Goal: Transaction & Acquisition: Book appointment/travel/reservation

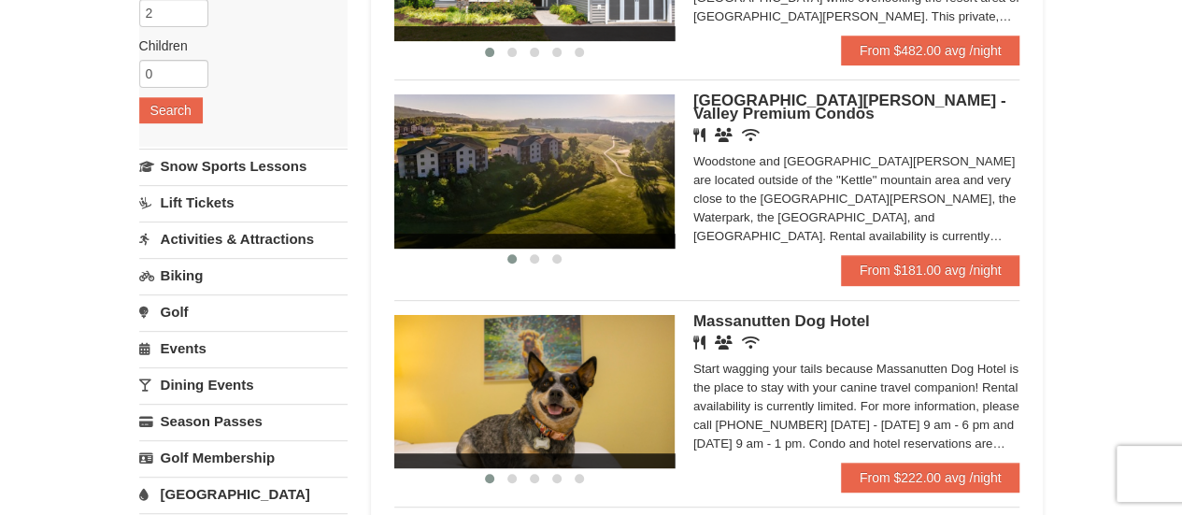
scroll to position [299, 0]
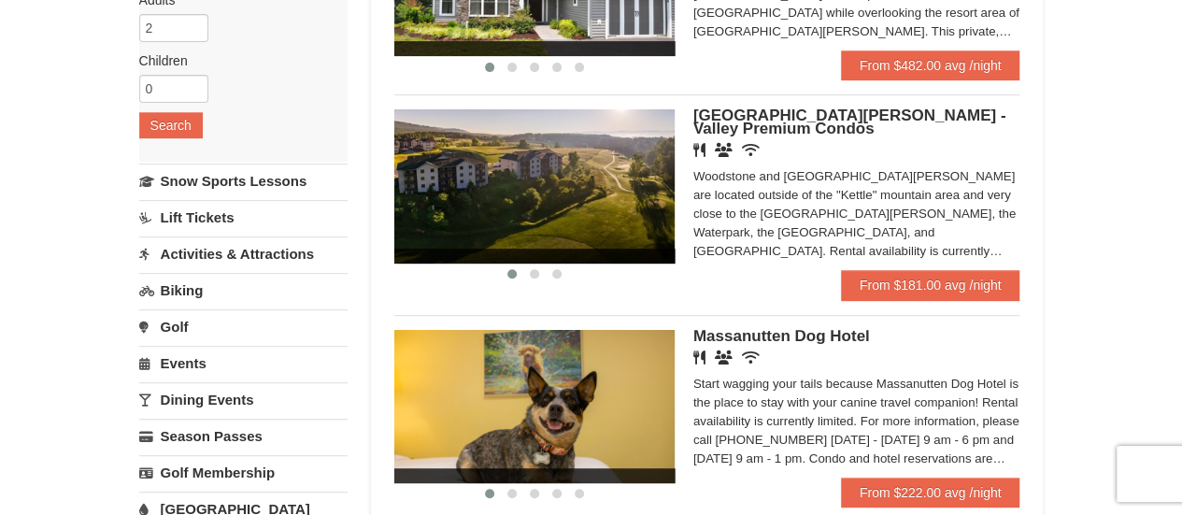
click at [222, 397] on link "Dining Events" at bounding box center [243, 399] width 208 height 35
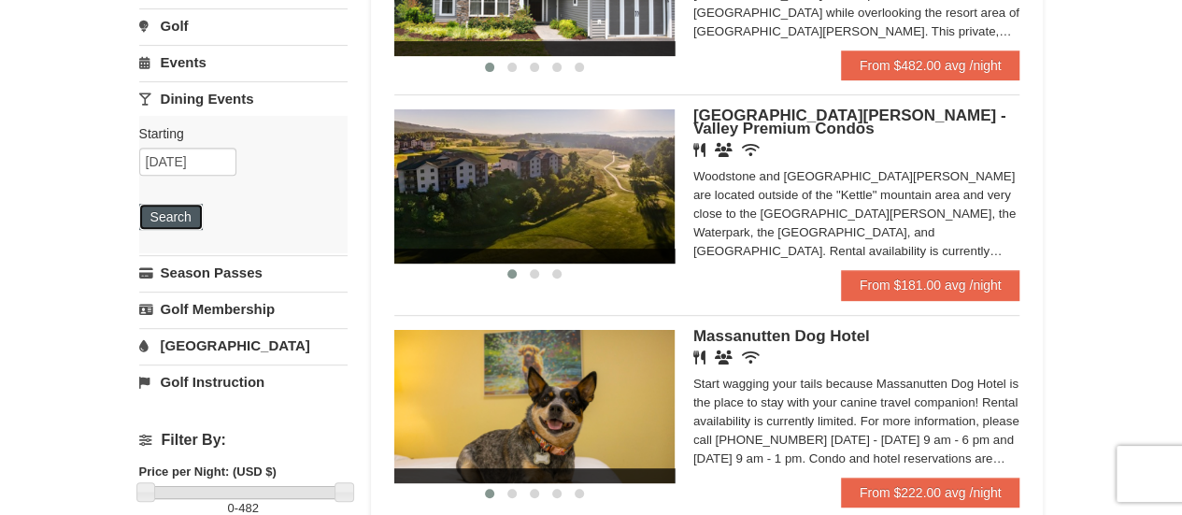
click at [160, 216] on button "Search" at bounding box center [171, 217] width 64 height 26
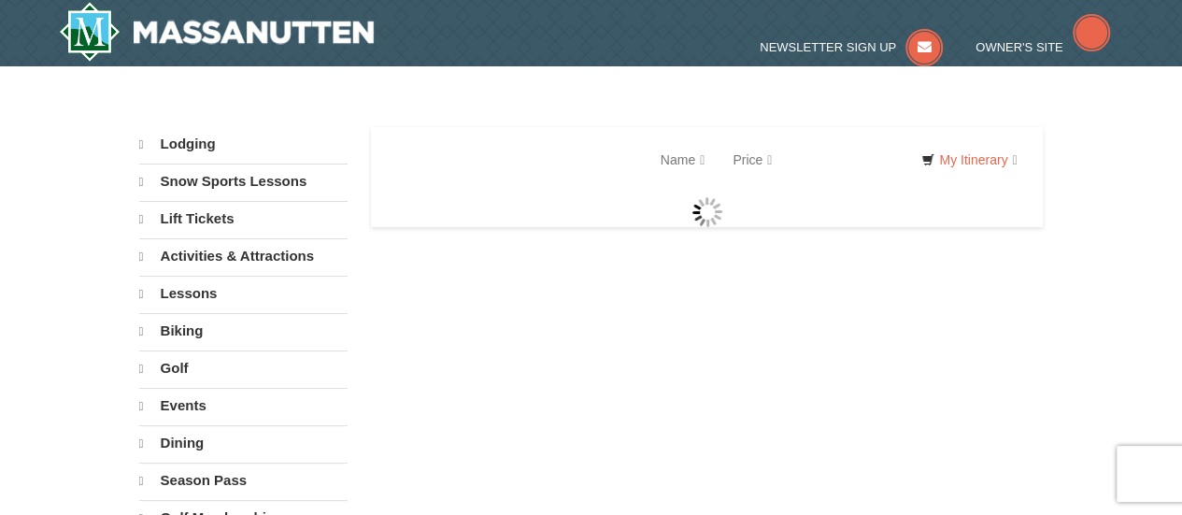
select select "9"
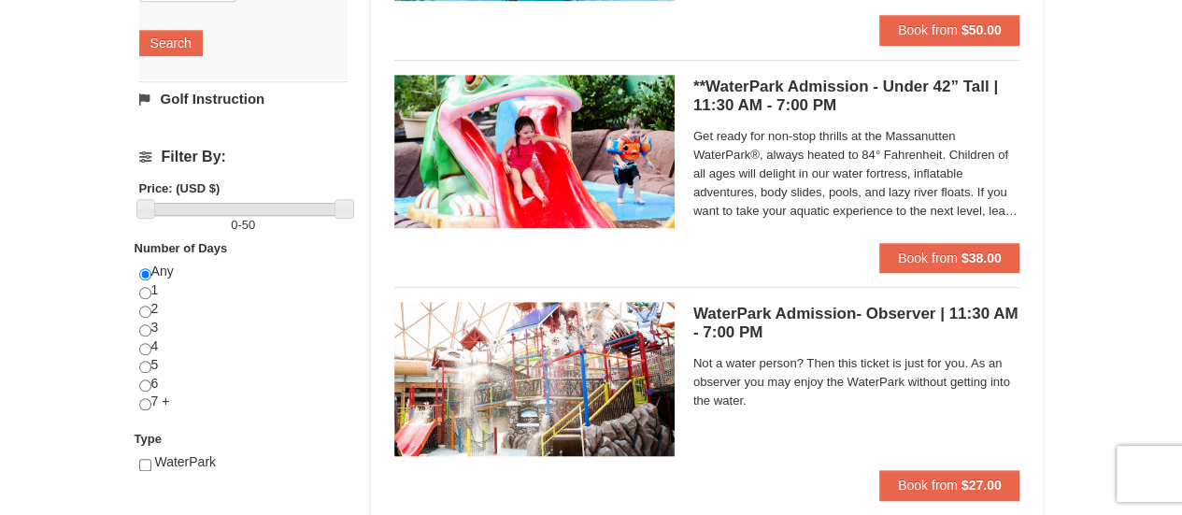
scroll to position [618, 0]
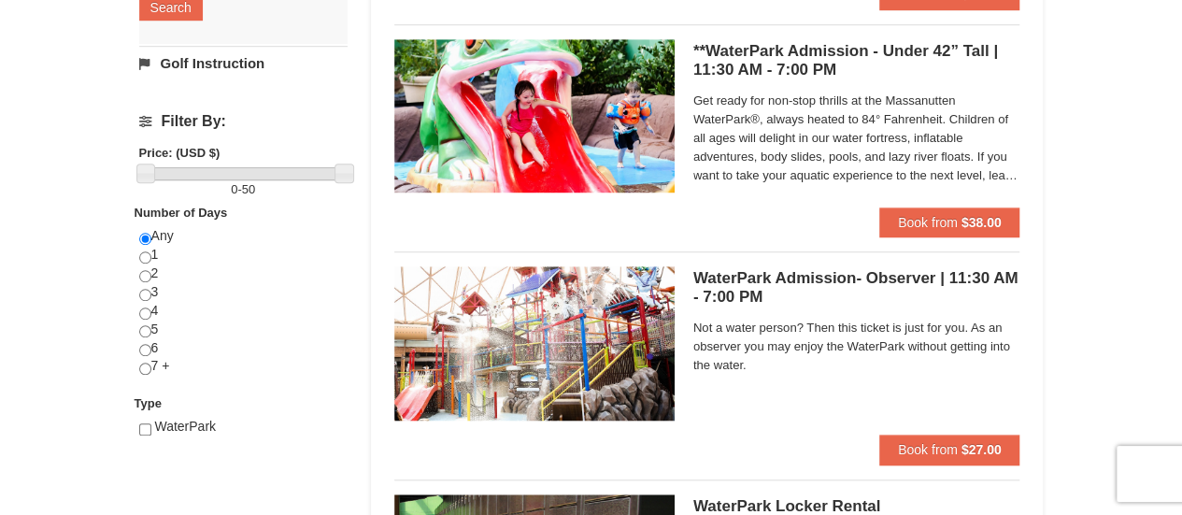
click at [890, 115] on span "Get ready for non-stop thrills at the Massanutten WaterPark®, always heated to …" at bounding box center [856, 138] width 327 height 93
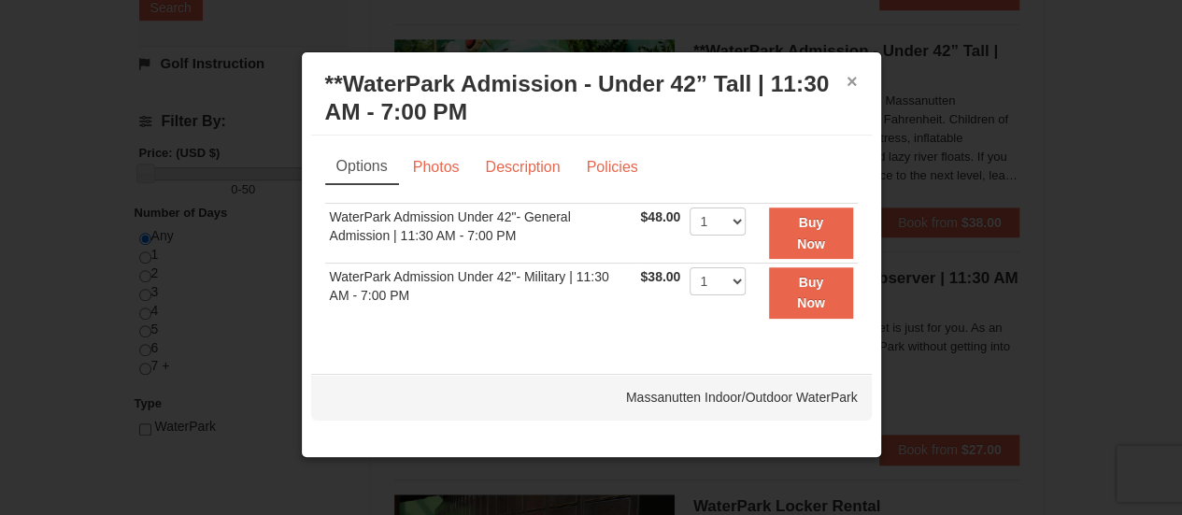
click at [849, 76] on button "×" at bounding box center [852, 81] width 11 height 19
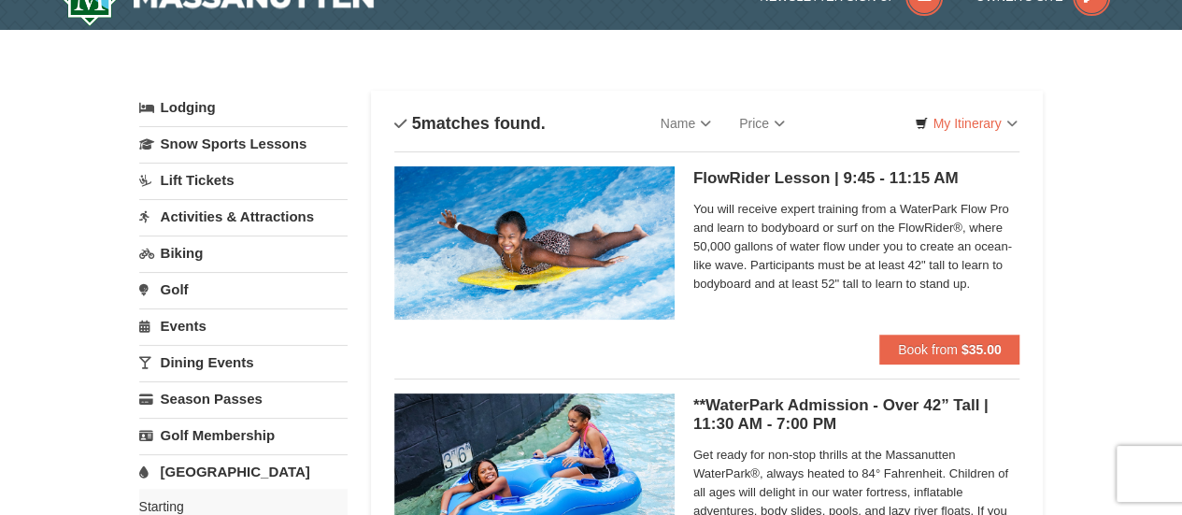
scroll to position [0, 0]
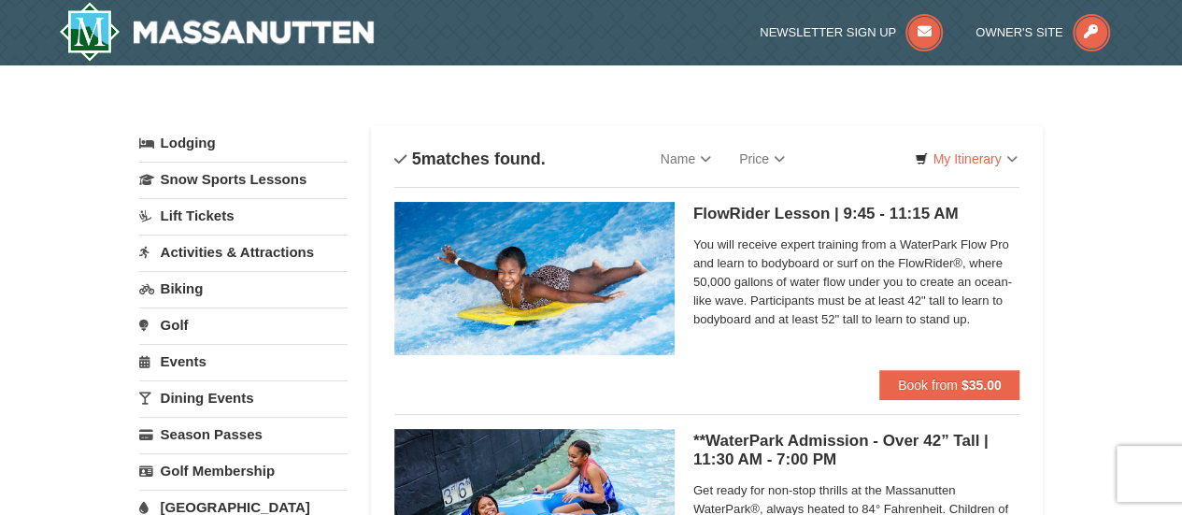
click at [1020, 21] on li "Owner's Site" at bounding box center [1043, 32] width 135 height 37
click at [1022, 29] on span "Owner's Site" at bounding box center [1020, 32] width 88 height 14
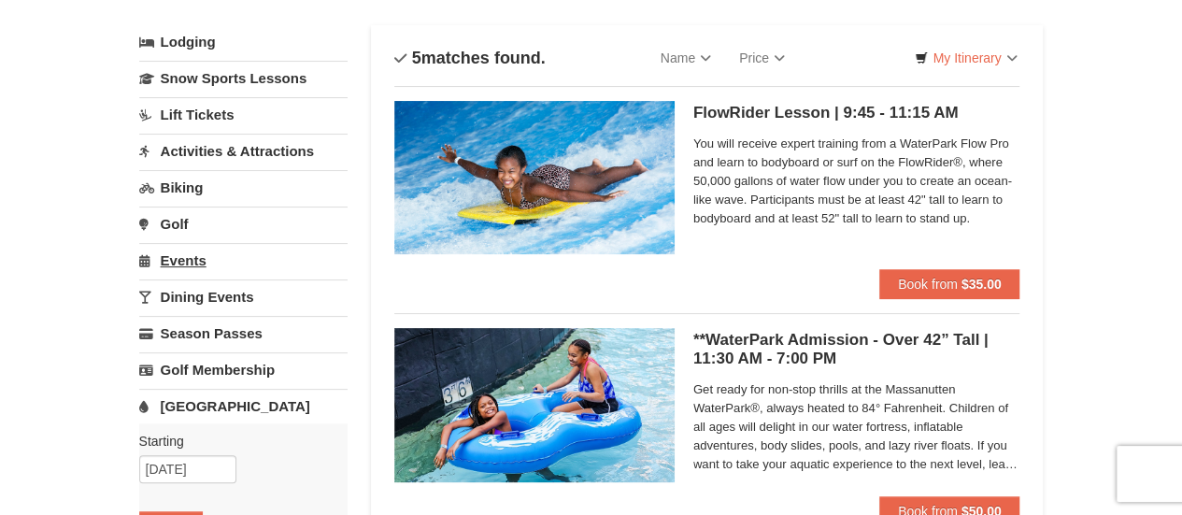
scroll to position [103, 0]
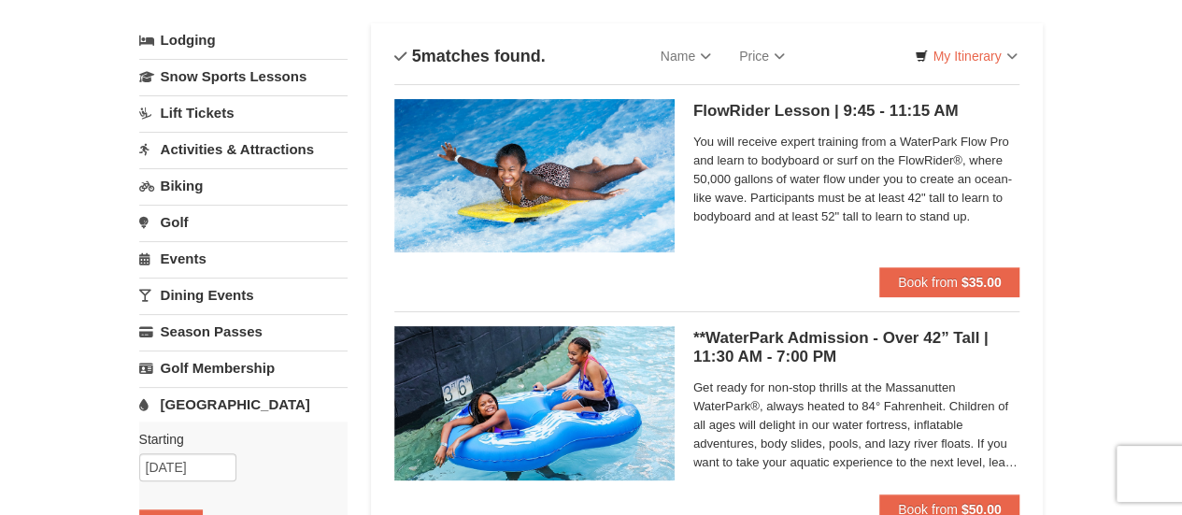
click at [294, 145] on link "Activities & Attractions" at bounding box center [243, 149] width 208 height 35
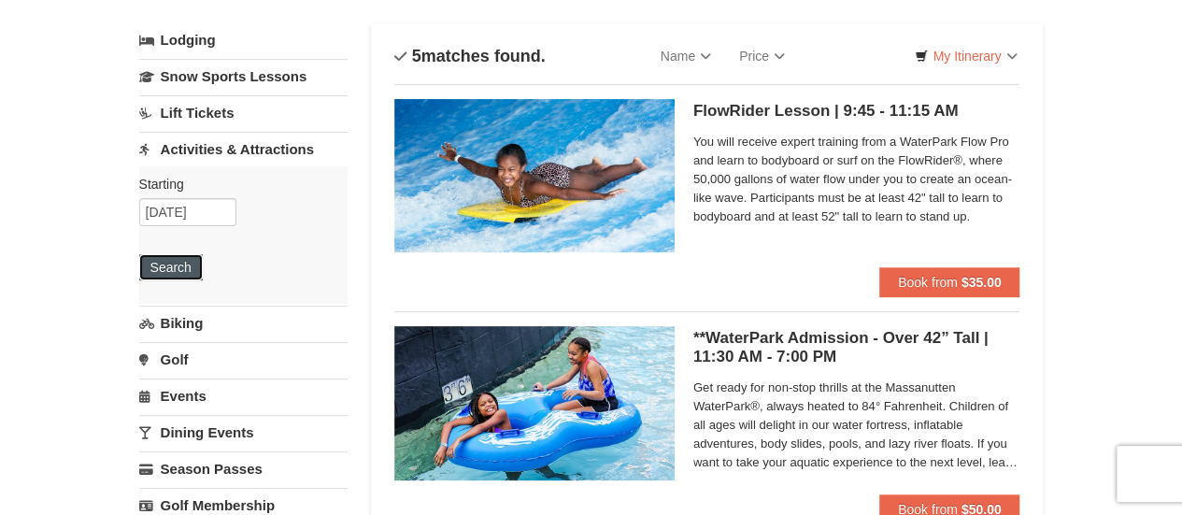
click at [179, 272] on button "Search" at bounding box center [171, 267] width 64 height 26
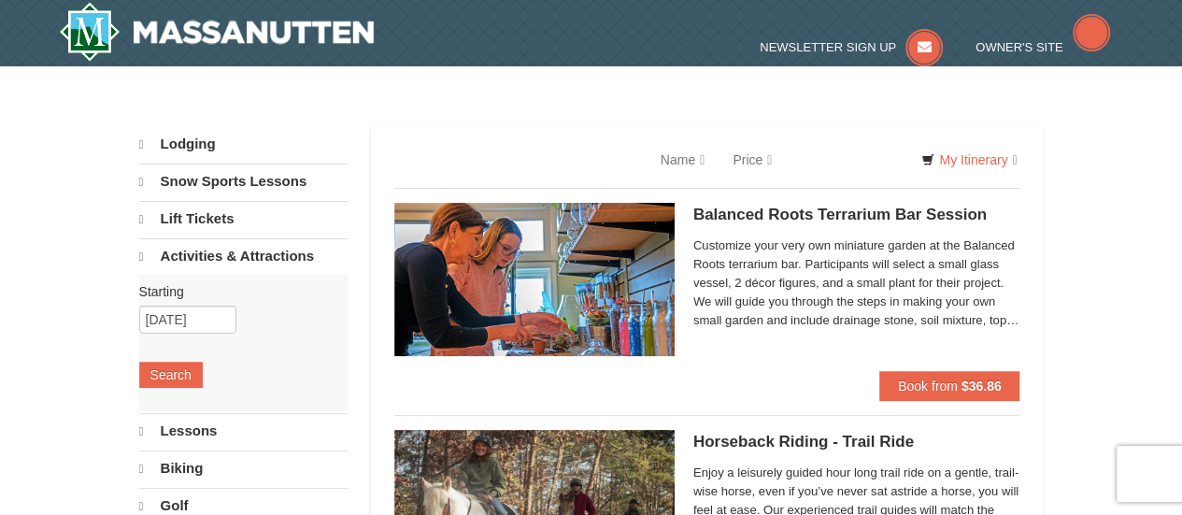
select select "9"
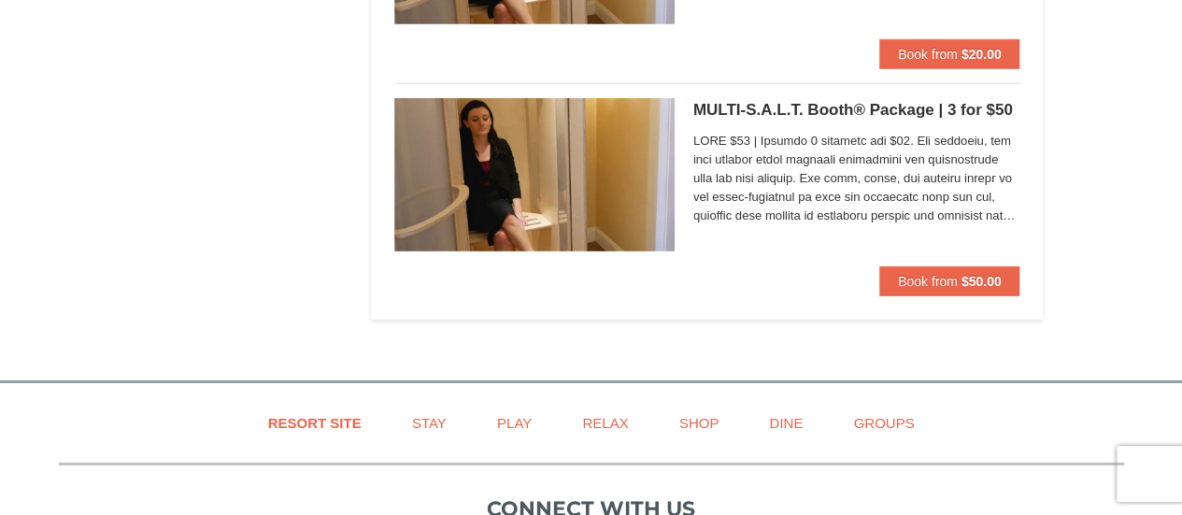
scroll to position [6246, 0]
